Goal: Information Seeking & Learning: Find specific fact

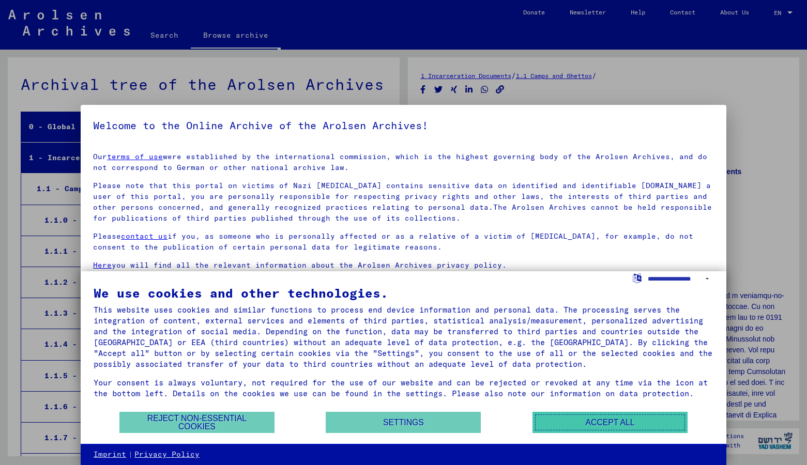
click at [603, 424] on button "Accept all" at bounding box center [610, 422] width 155 height 21
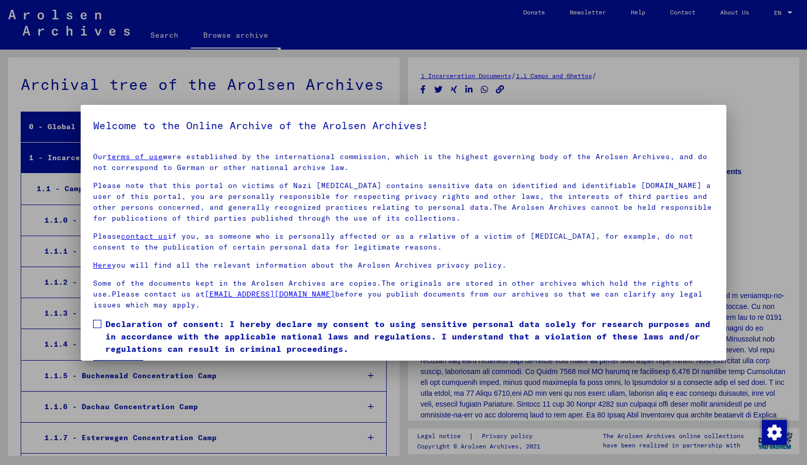
click at [39, 107] on div at bounding box center [403, 232] width 807 height 465
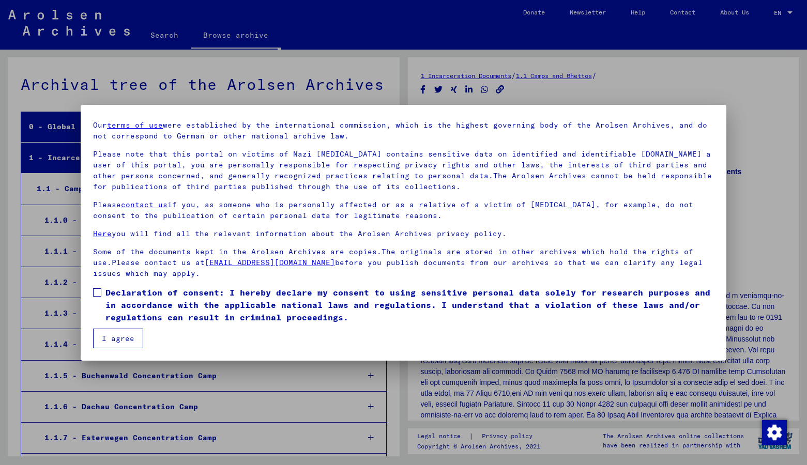
click at [125, 337] on button "I agree" at bounding box center [118, 339] width 50 height 20
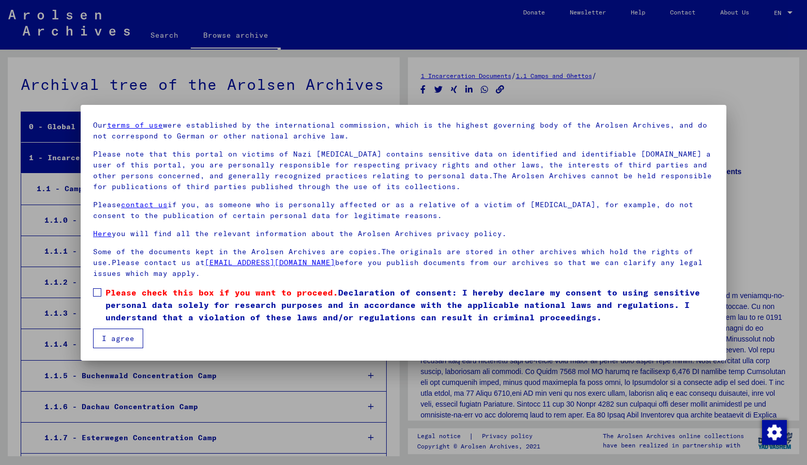
click at [96, 295] on span at bounding box center [97, 293] width 8 height 8
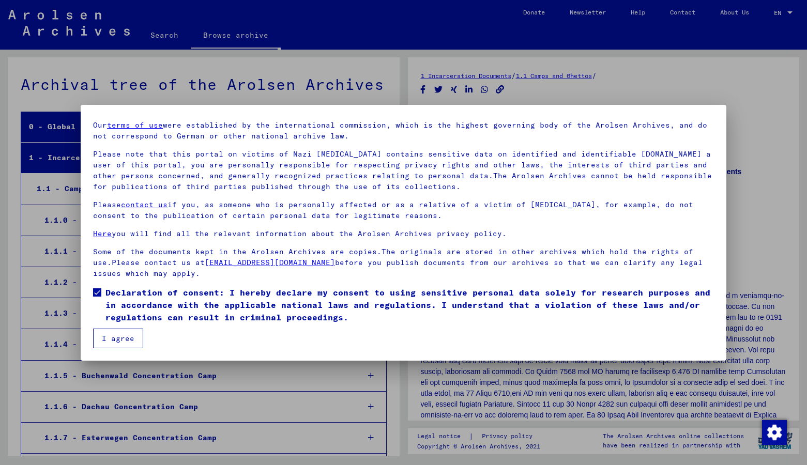
click at [120, 337] on button "I agree" at bounding box center [118, 339] width 50 height 20
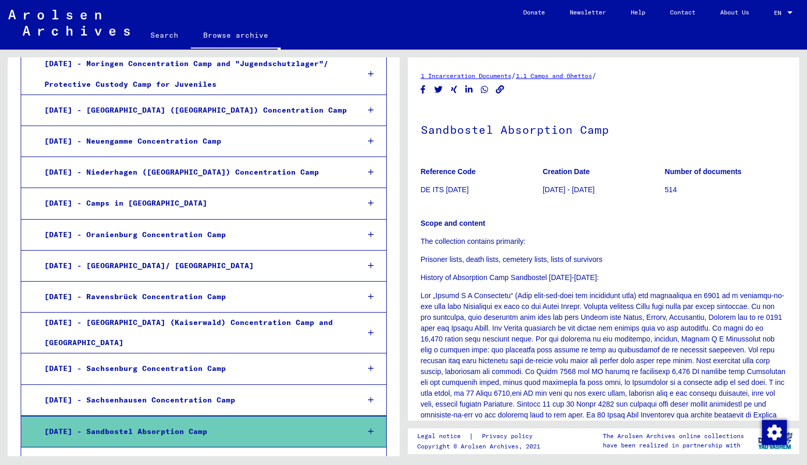
scroll to position [1117, 0]
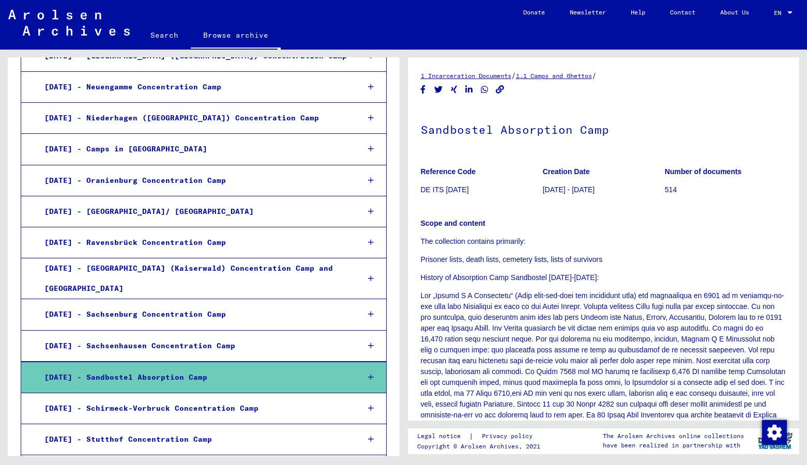
click at [96, 368] on div "[DATE] - Sandbostel Absorption Camp" at bounding box center [194, 378] width 314 height 20
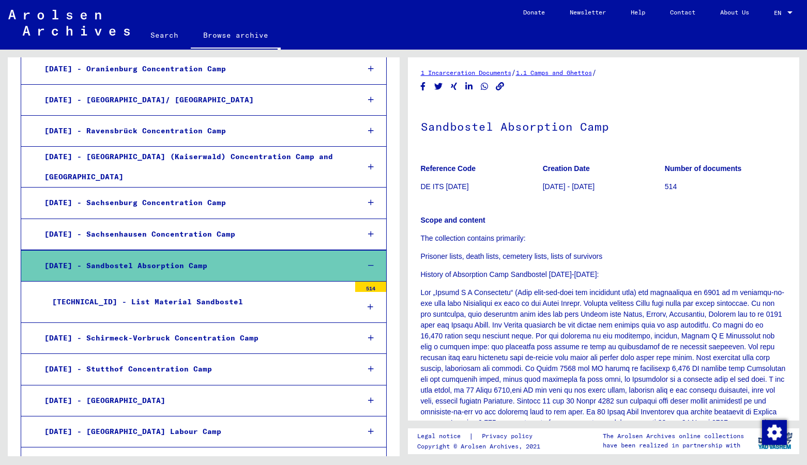
scroll to position [0, 0]
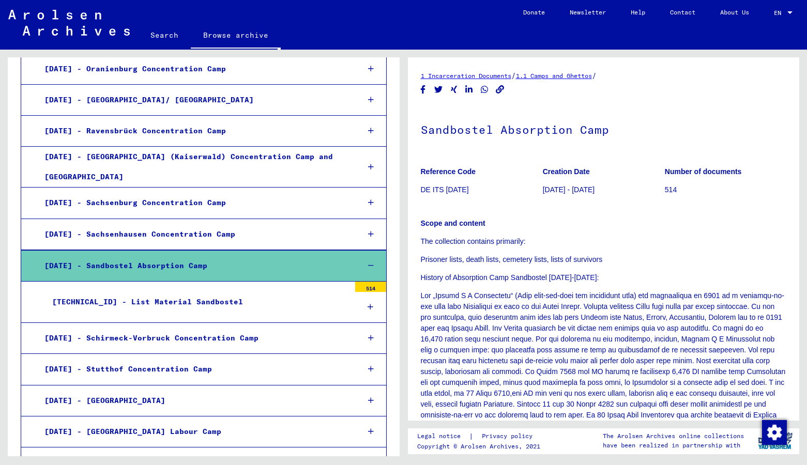
click at [373, 282] on div "514" at bounding box center [370, 287] width 31 height 10
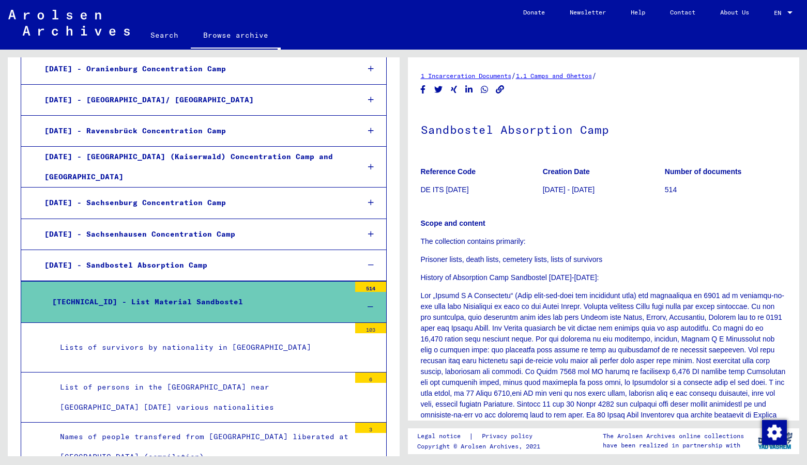
click at [373, 282] on div "514" at bounding box center [370, 287] width 31 height 10
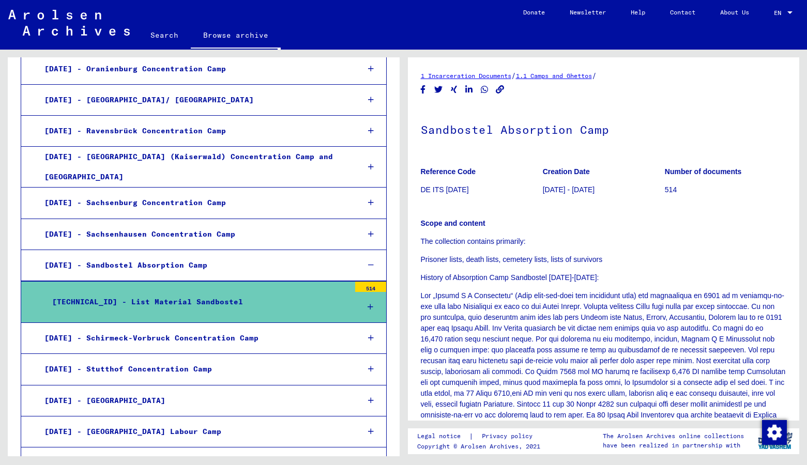
click at [364, 282] on div "514" at bounding box center [370, 287] width 31 height 10
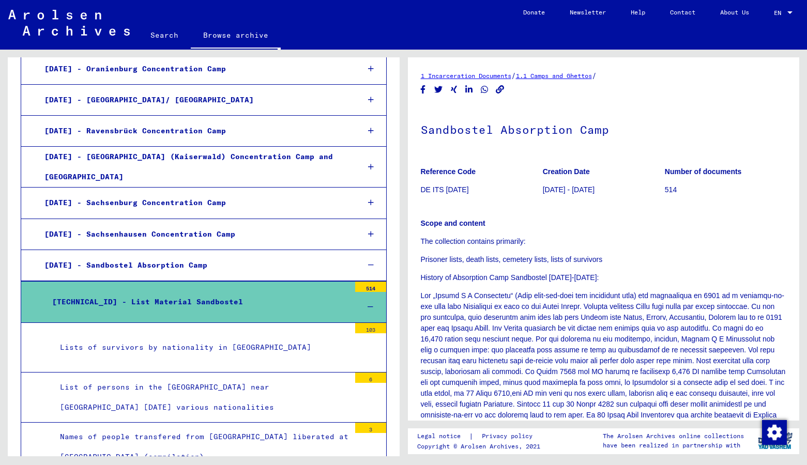
click at [165, 338] on div "Lists of survivors by nationality in [GEOGRAPHIC_DATA]" at bounding box center [201, 348] width 298 height 20
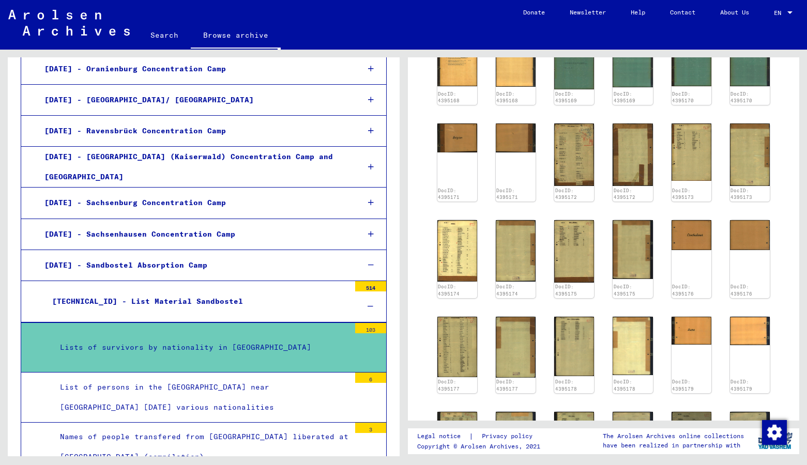
scroll to position [391, 0]
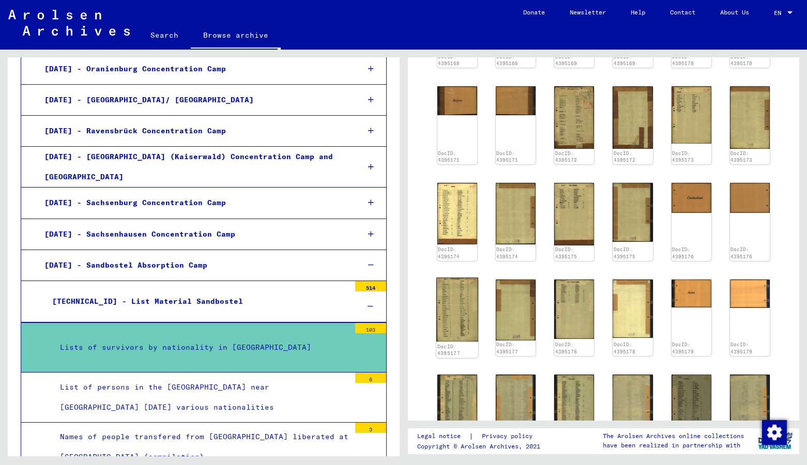
click at [445, 303] on img at bounding box center [458, 310] width 42 height 64
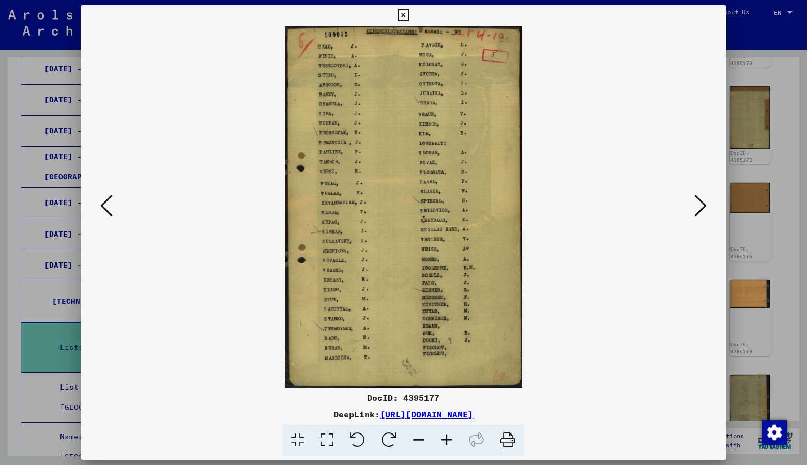
click at [690, 206] on img at bounding box center [404, 207] width 576 height 362
click at [701, 209] on icon at bounding box center [701, 205] width 12 height 25
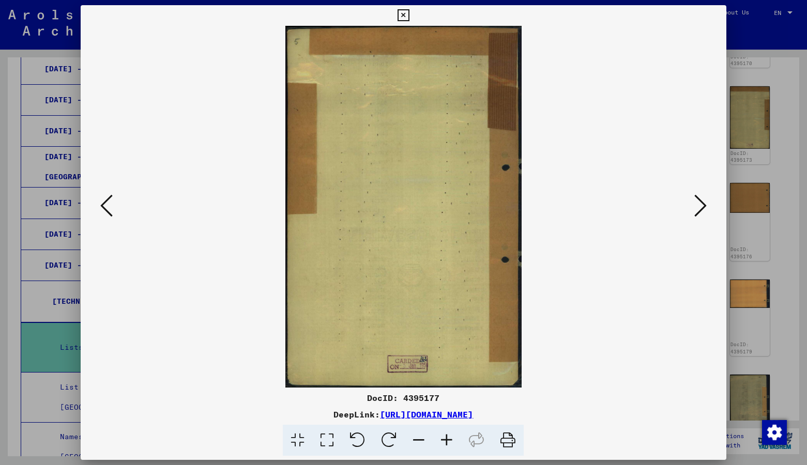
click at [701, 209] on icon at bounding box center [701, 205] width 12 height 25
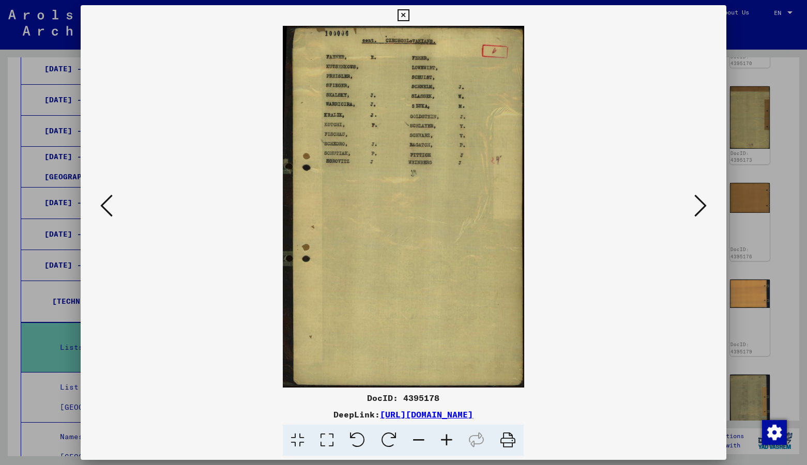
click at [701, 209] on icon at bounding box center [701, 205] width 12 height 25
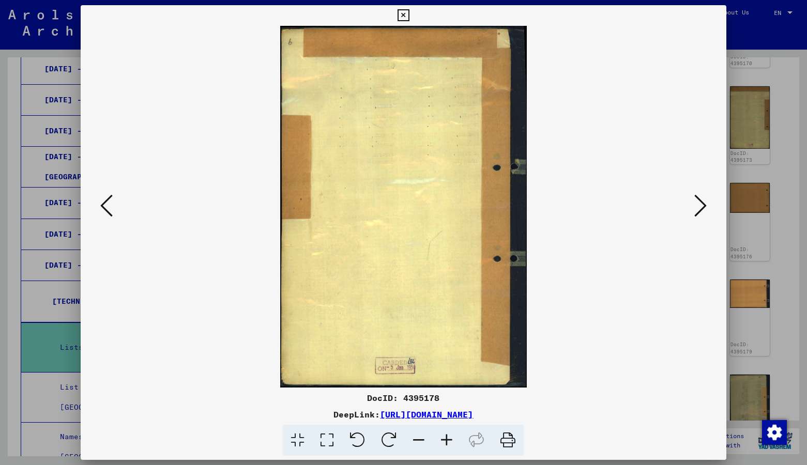
click at [701, 209] on icon at bounding box center [701, 205] width 12 height 25
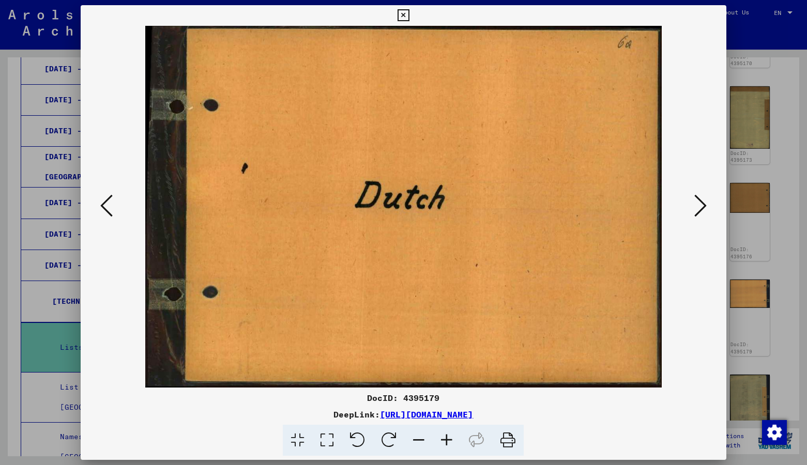
click at [701, 209] on icon at bounding box center [701, 205] width 12 height 25
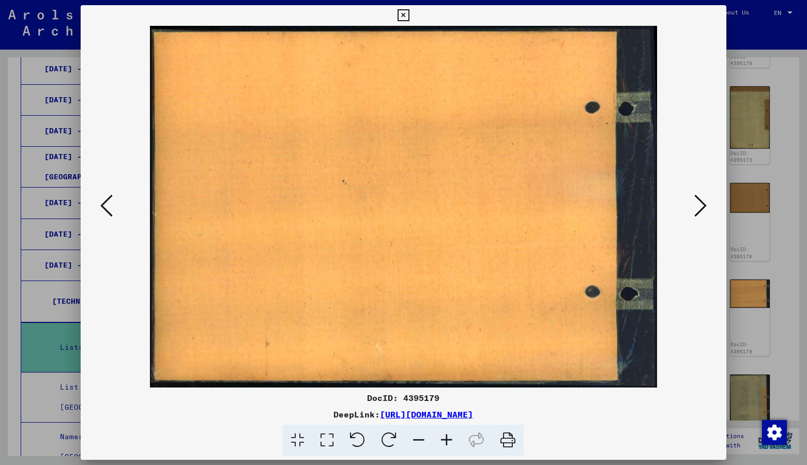
click at [701, 209] on icon at bounding box center [701, 205] width 12 height 25
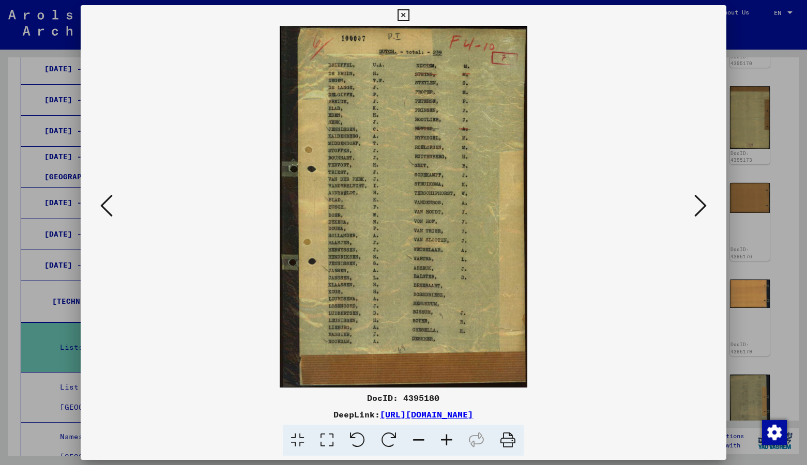
click at [701, 209] on icon at bounding box center [701, 205] width 12 height 25
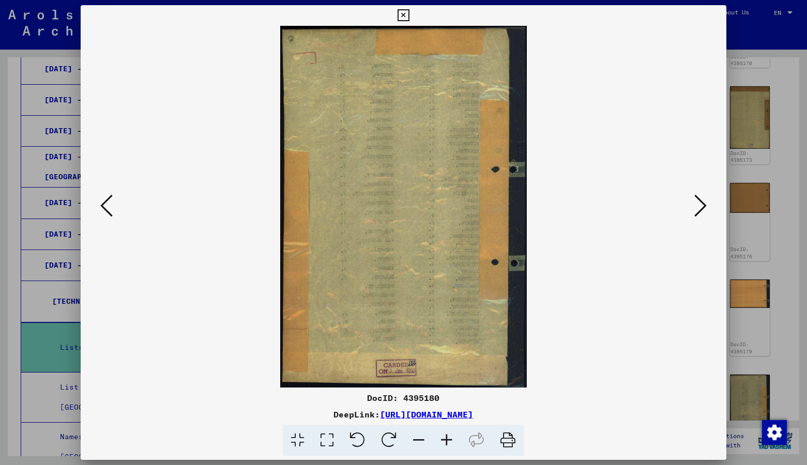
click at [701, 209] on icon at bounding box center [701, 205] width 12 height 25
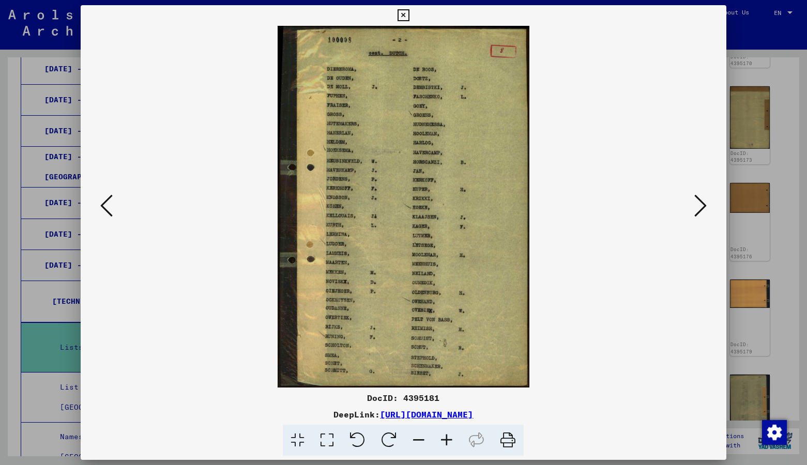
click at [701, 209] on icon at bounding box center [701, 205] width 12 height 25
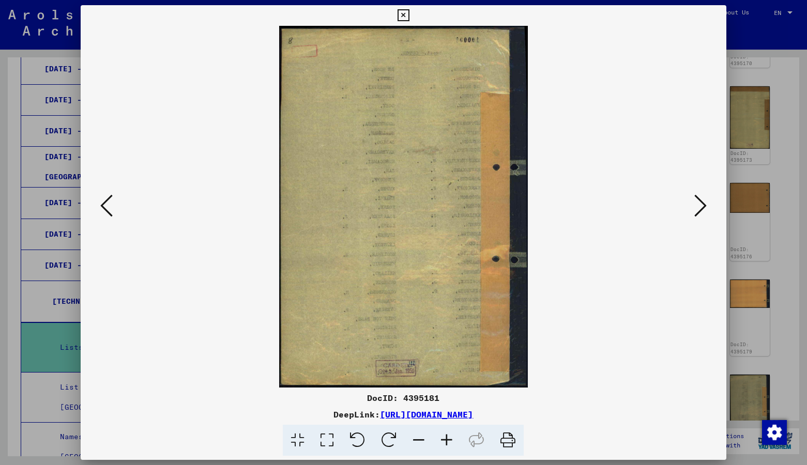
click at [701, 209] on icon at bounding box center [701, 205] width 12 height 25
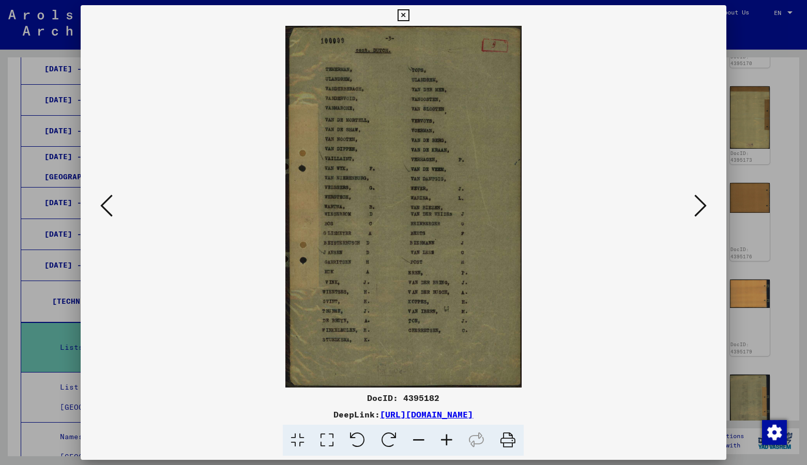
click at [410, 18] on icon at bounding box center [404, 15] width 12 height 12
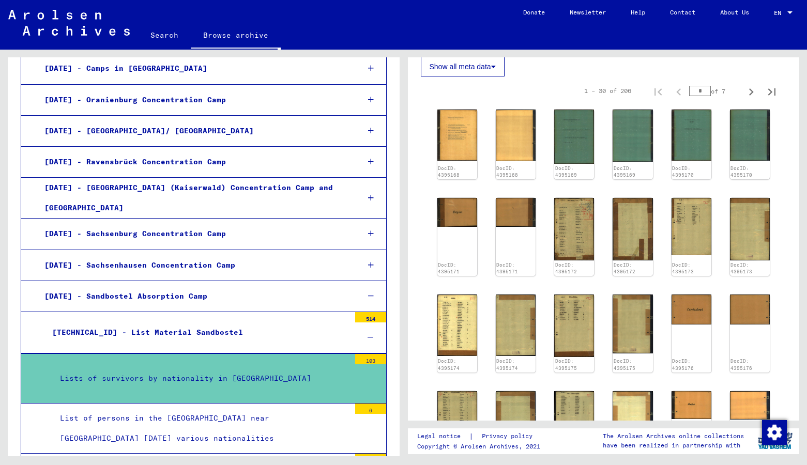
scroll to position [1229, 0]
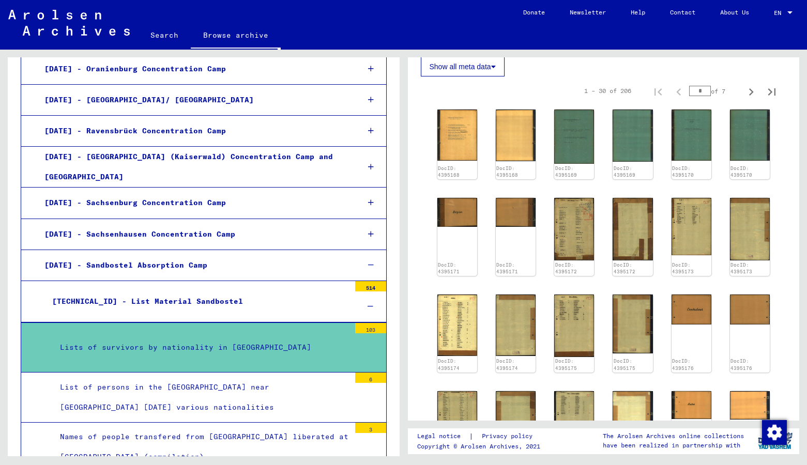
click at [174, 292] on div "[TECHNICAL_ID] - List Material Sandbostel" at bounding box center [197, 302] width 306 height 20
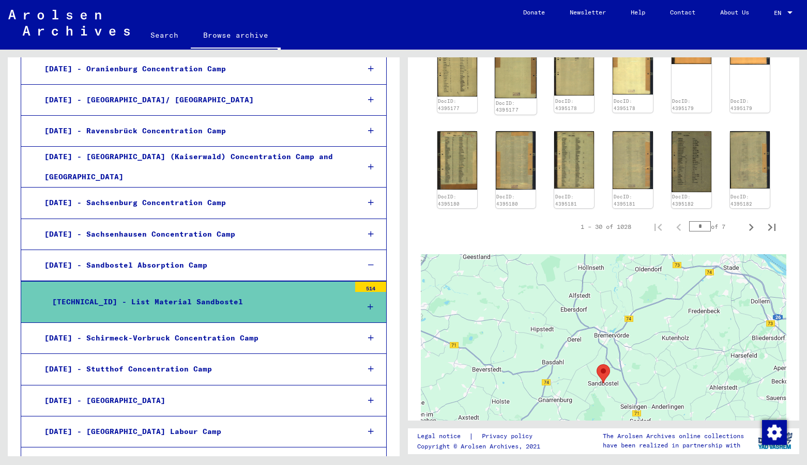
scroll to position [670, 0]
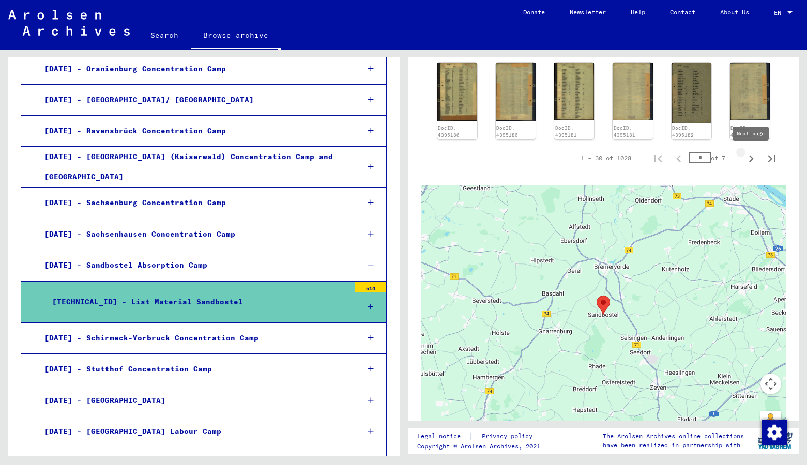
click at [753, 157] on icon "Next page" at bounding box center [751, 159] width 14 height 14
type input "*"
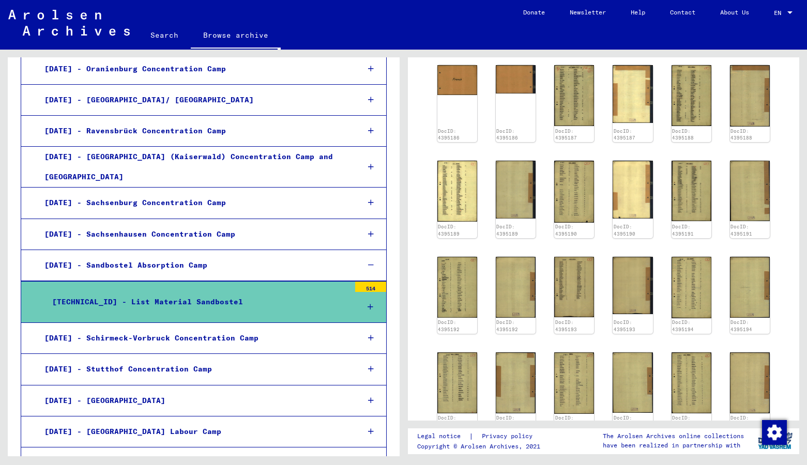
scroll to position [363, 0]
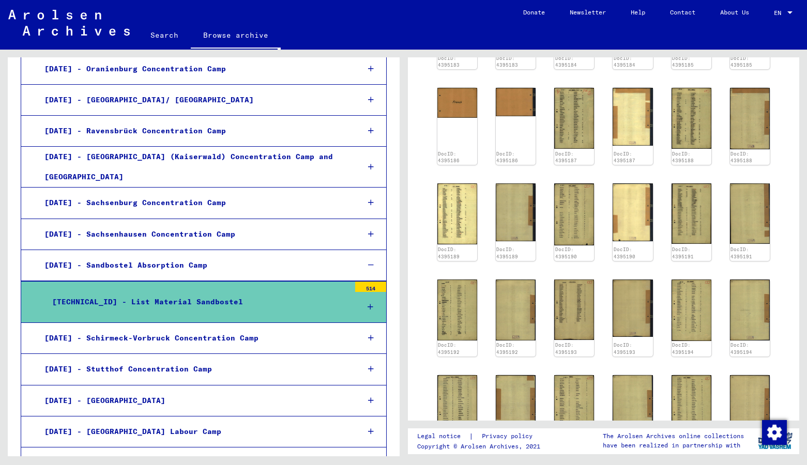
click at [183, 255] on div "[DATE] - Sandbostel Absorption Camp" at bounding box center [194, 265] width 314 height 20
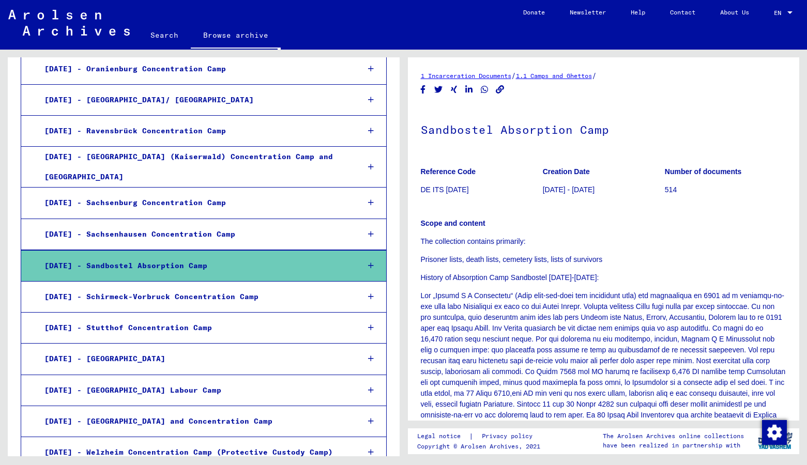
click at [373, 262] on icon at bounding box center [371, 265] width 6 height 7
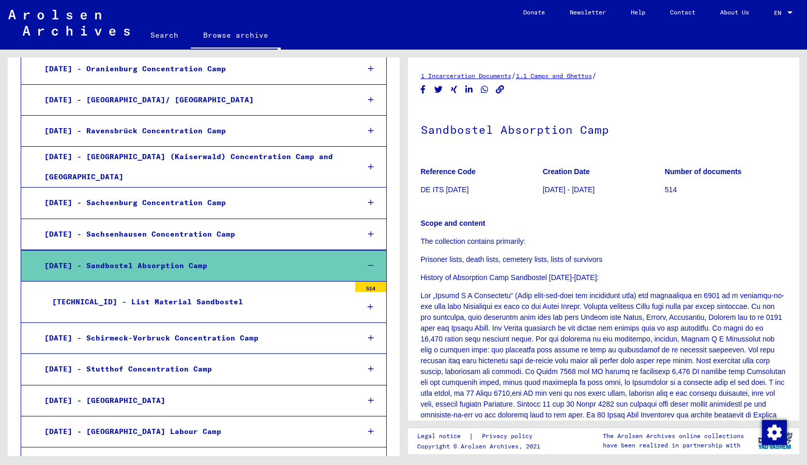
click at [183, 256] on div "[DATE] - Sandbostel Absorption Camp" at bounding box center [194, 266] width 314 height 20
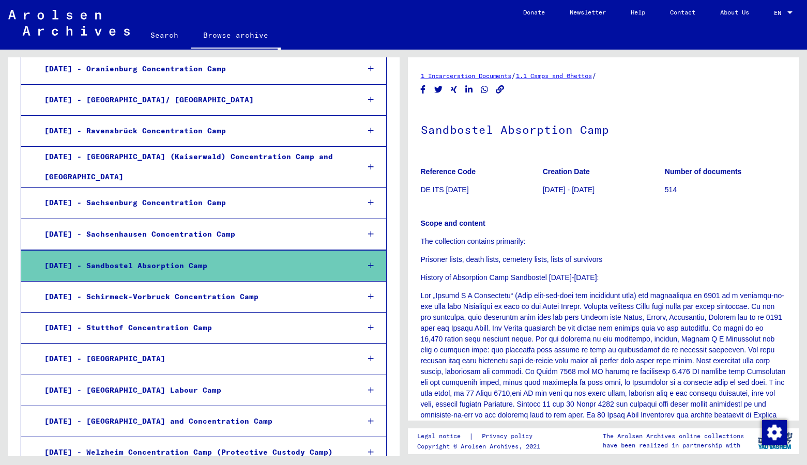
click at [192, 287] on div "[DATE] - Schirmeck-Vorbruck Concentration Camp" at bounding box center [194, 297] width 314 height 20
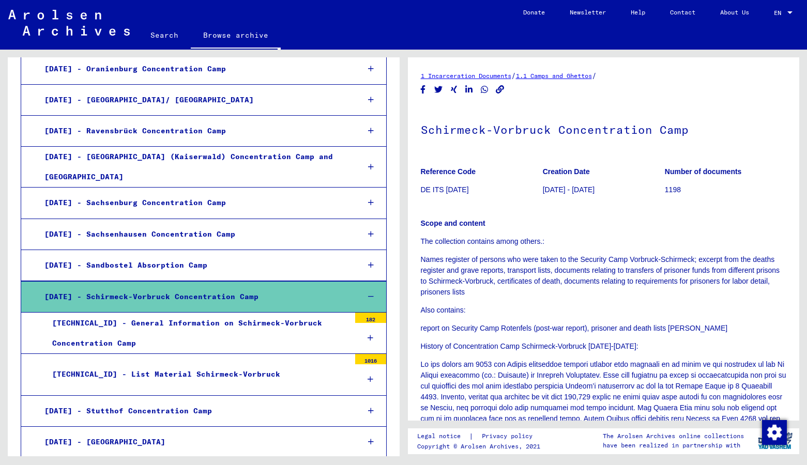
click at [193, 255] on div "[DATE] - Sandbostel Absorption Camp" at bounding box center [194, 265] width 314 height 20
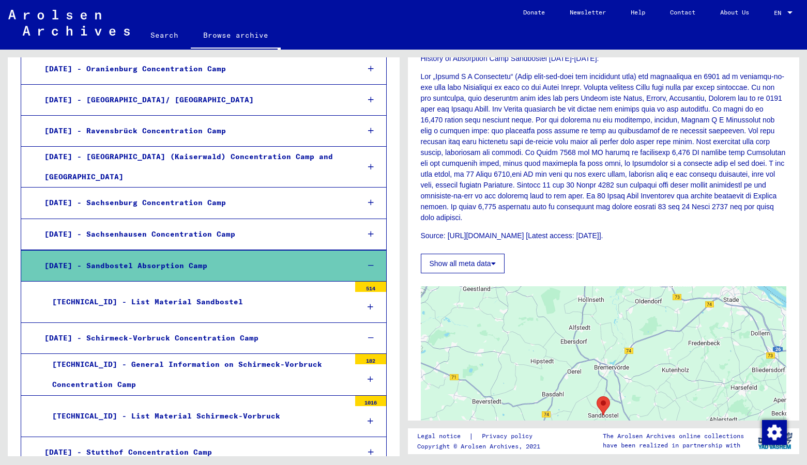
scroll to position [391, 0]
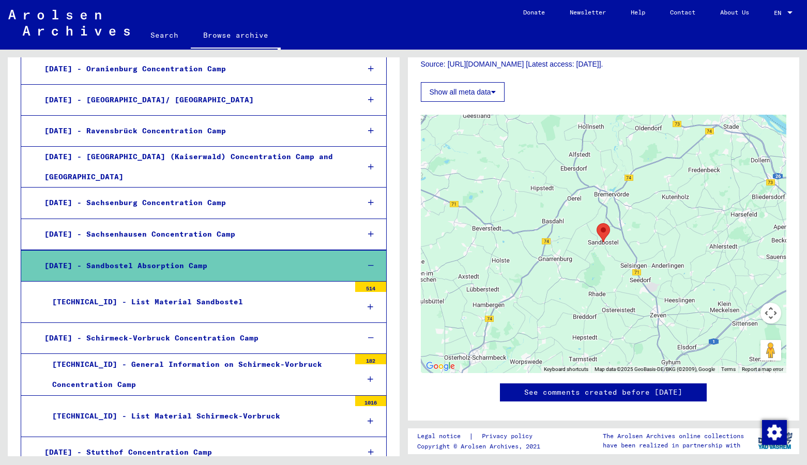
click at [467, 102] on button "Show all meta data" at bounding box center [463, 92] width 84 height 20
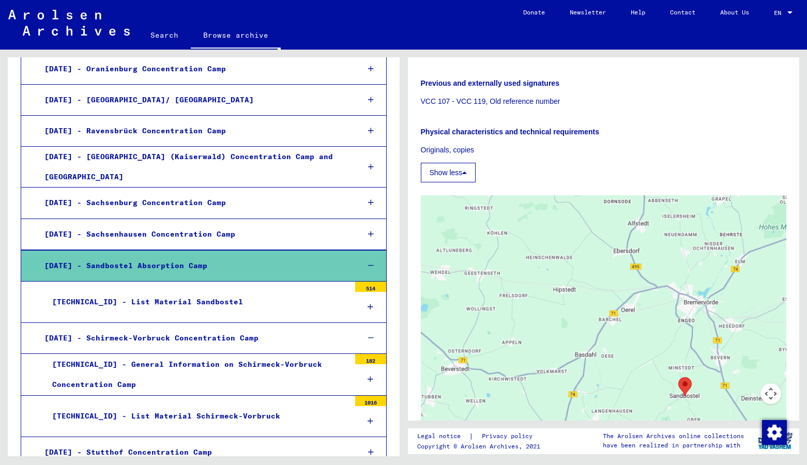
scroll to position [559, 0]
click at [169, 37] on link "Search" at bounding box center [164, 35] width 53 height 25
click at [164, 36] on link "Search" at bounding box center [164, 36] width 53 height 27
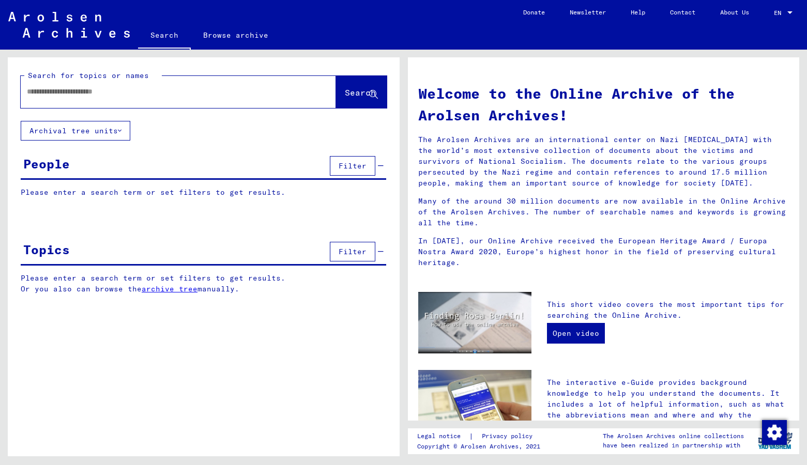
click at [152, 96] on input "text" at bounding box center [166, 91] width 278 height 11
drag, startPoint x: 32, startPoint y: 93, endPoint x: 45, endPoint y: 94, distance: 13.5
click at [45, 94] on input "***" at bounding box center [166, 91] width 278 height 11
type input "**********"
click at [345, 91] on span "Search" at bounding box center [360, 92] width 31 height 10
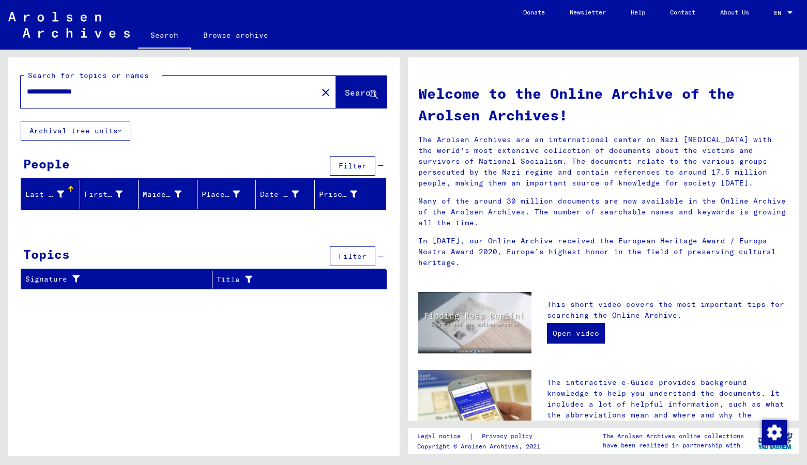
click at [352, 165] on span "Filter" at bounding box center [353, 165] width 28 height 9
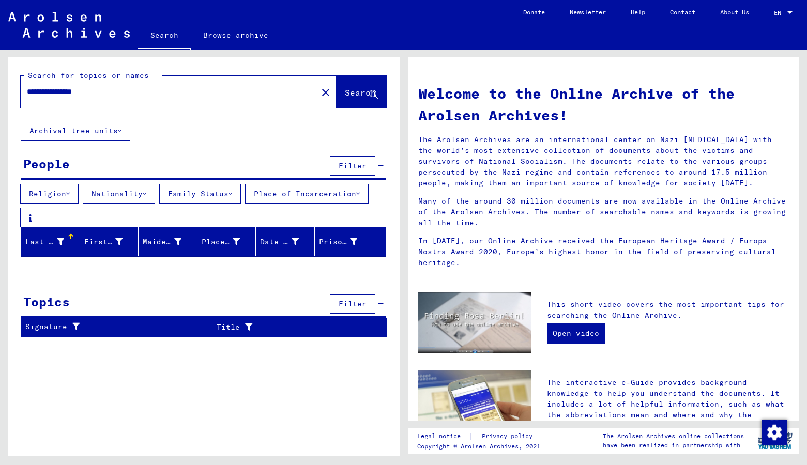
click at [93, 132] on button "Archival tree units" at bounding box center [76, 131] width 110 height 20
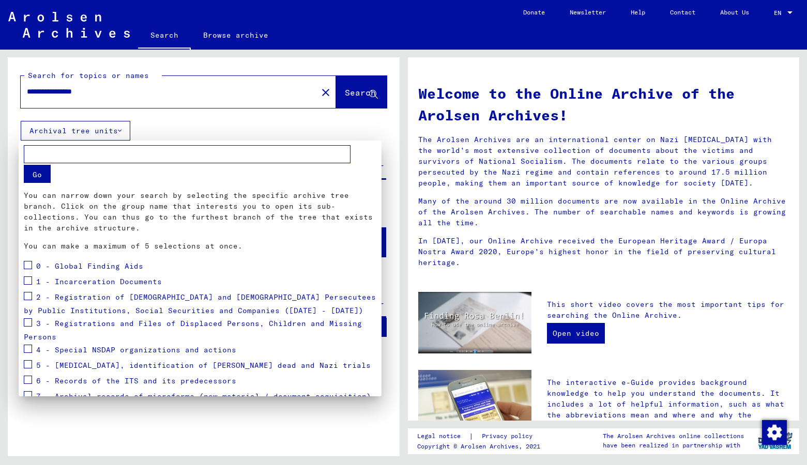
click at [34, 182] on button "Go" at bounding box center [37, 174] width 27 height 18
click at [344, 154] on input "text" at bounding box center [187, 154] width 327 height 18
click at [342, 135] on div at bounding box center [403, 232] width 807 height 465
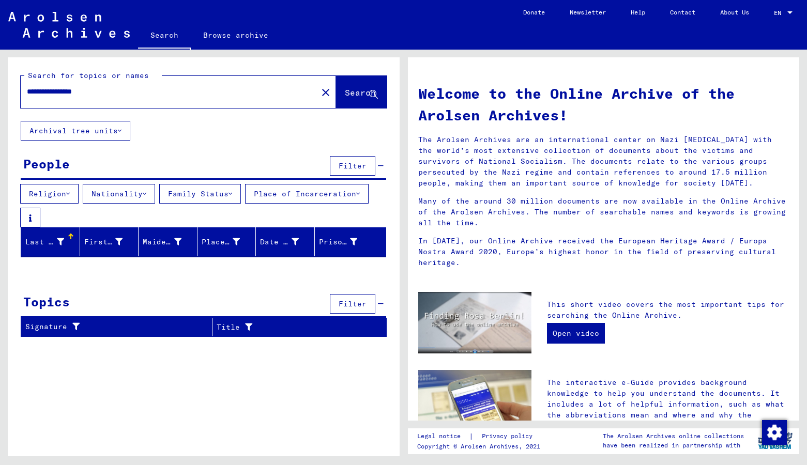
click at [345, 95] on span "Search" at bounding box center [360, 92] width 31 height 10
click at [370, 96] on icon at bounding box center [373, 95] width 9 height 9
click at [108, 244] on div "First Name" at bounding box center [103, 242] width 39 height 11
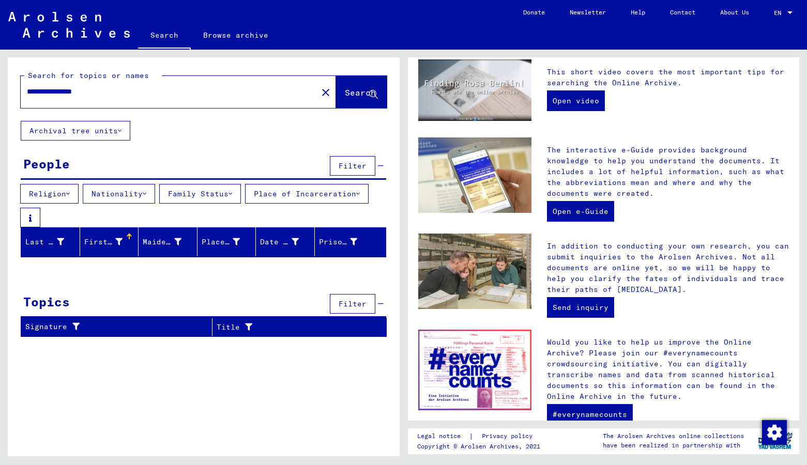
scroll to position [276, 0]
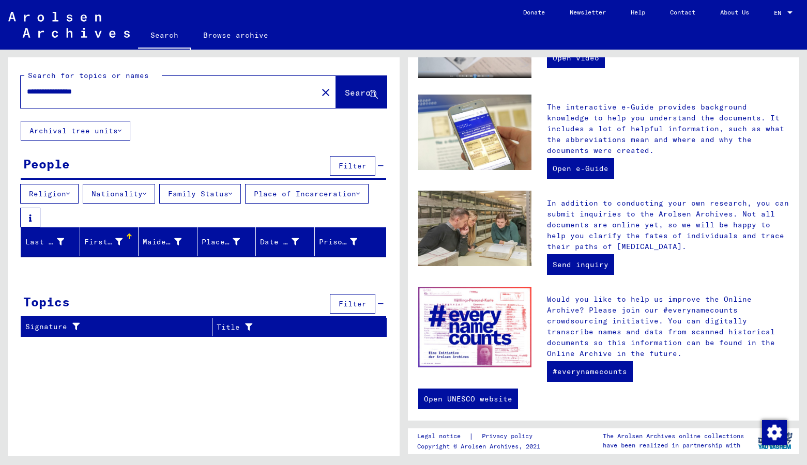
drag, startPoint x: 108, startPoint y: 94, endPoint x: 23, endPoint y: 94, distance: 85.3
click at [27, 94] on input "**********" at bounding box center [166, 91] width 278 height 11
